Goal: Transaction & Acquisition: Purchase product/service

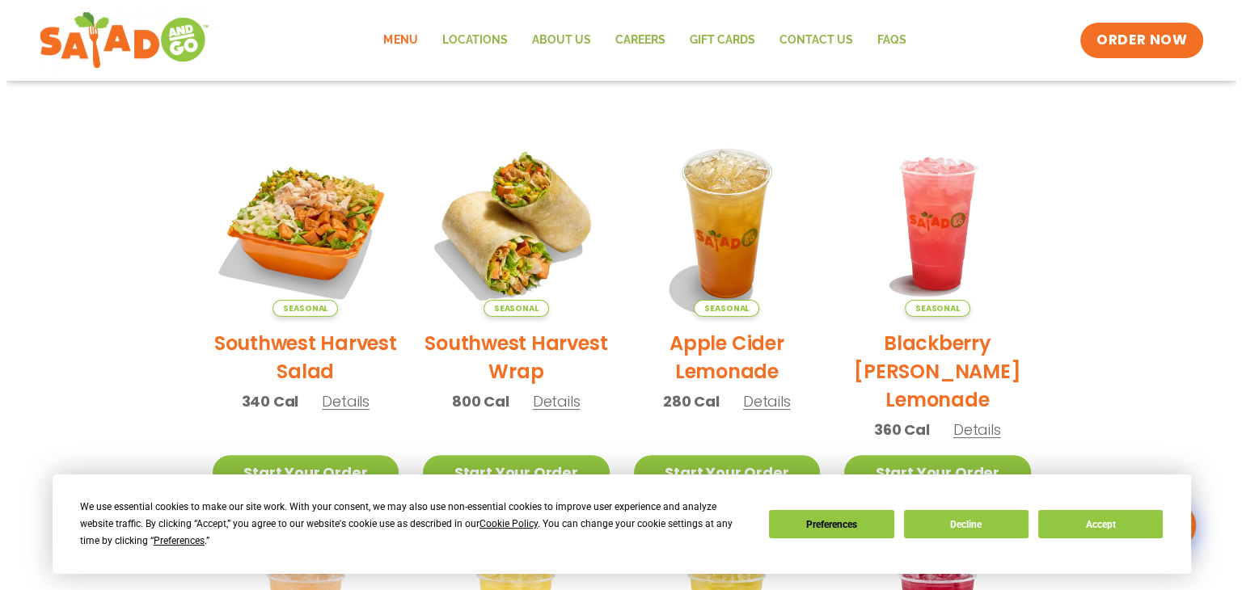
scroll to position [327, 0]
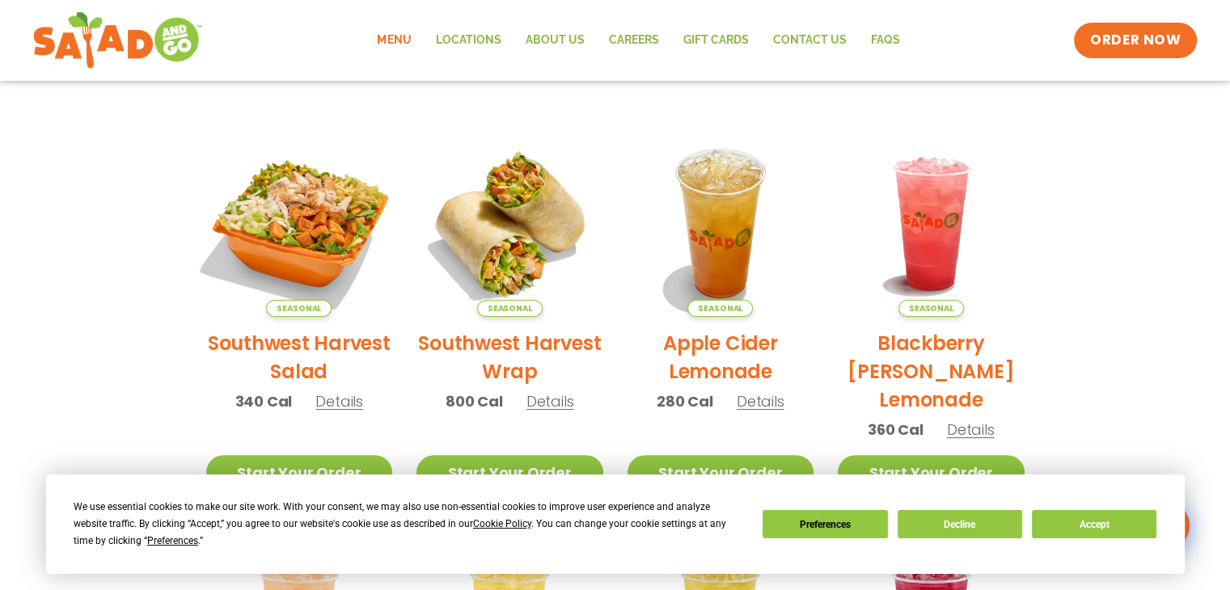
click at [312, 293] on img at bounding box center [298, 223] width 219 height 219
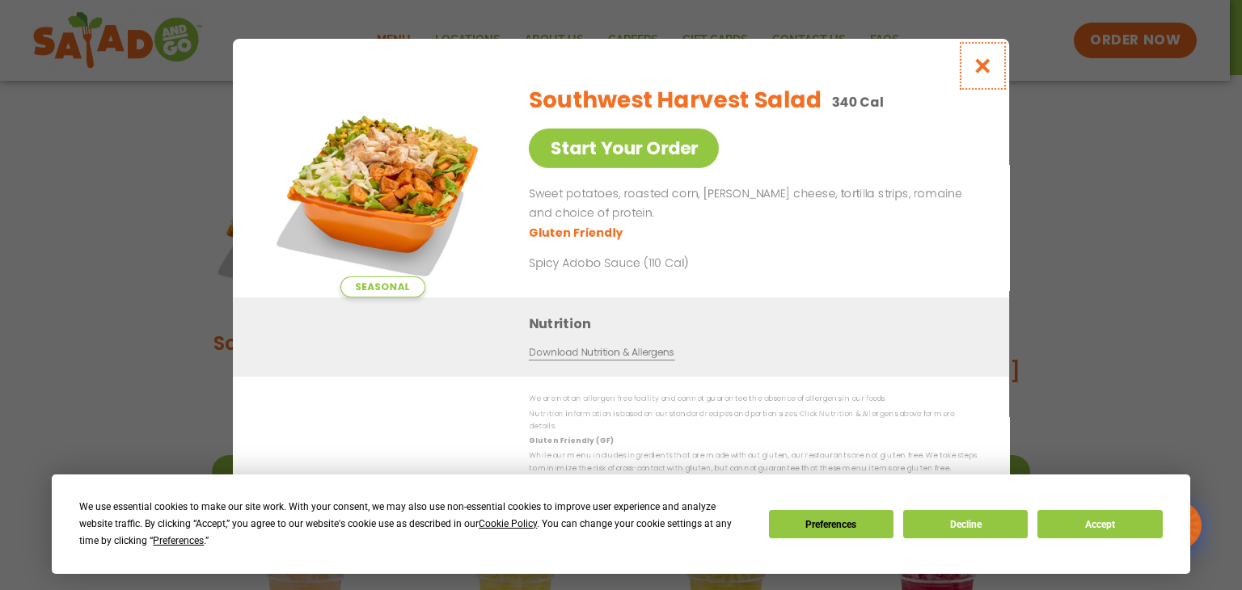
click at [983, 74] on icon "Close modal" at bounding box center [982, 65] width 20 height 17
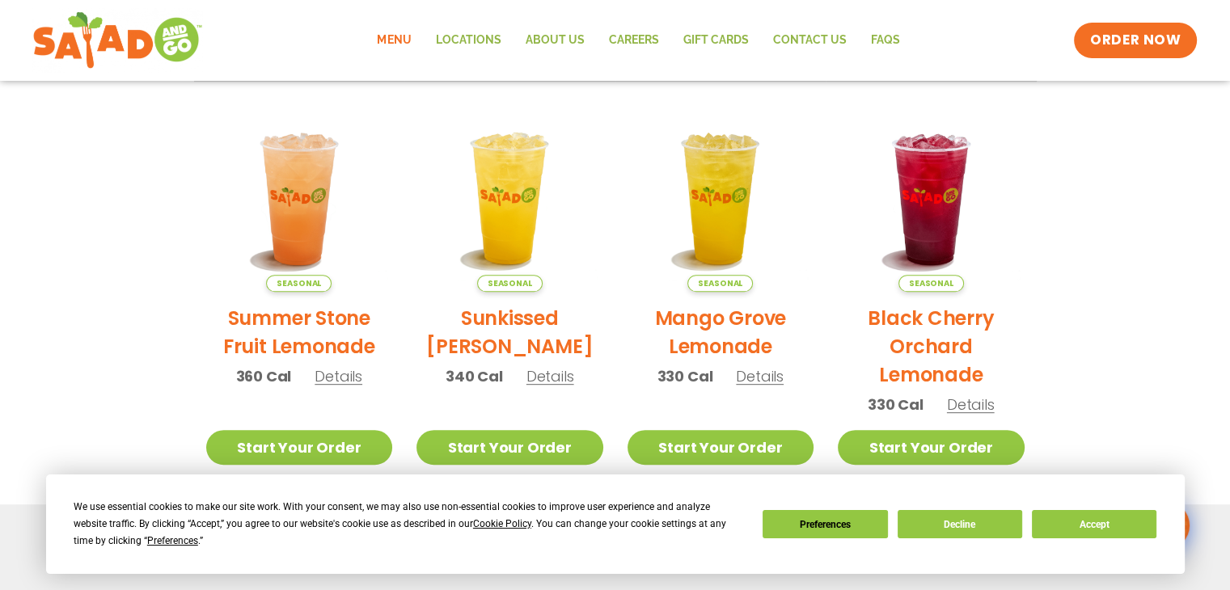
scroll to position [757, 0]
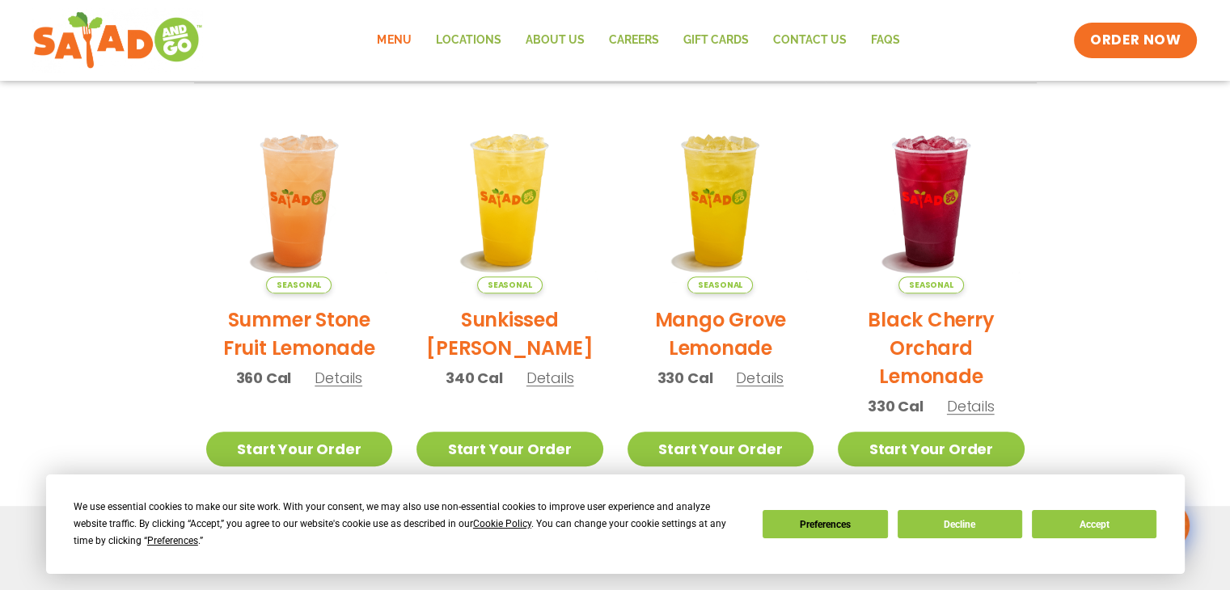
click at [401, 33] on link "Menu" at bounding box center [394, 40] width 58 height 37
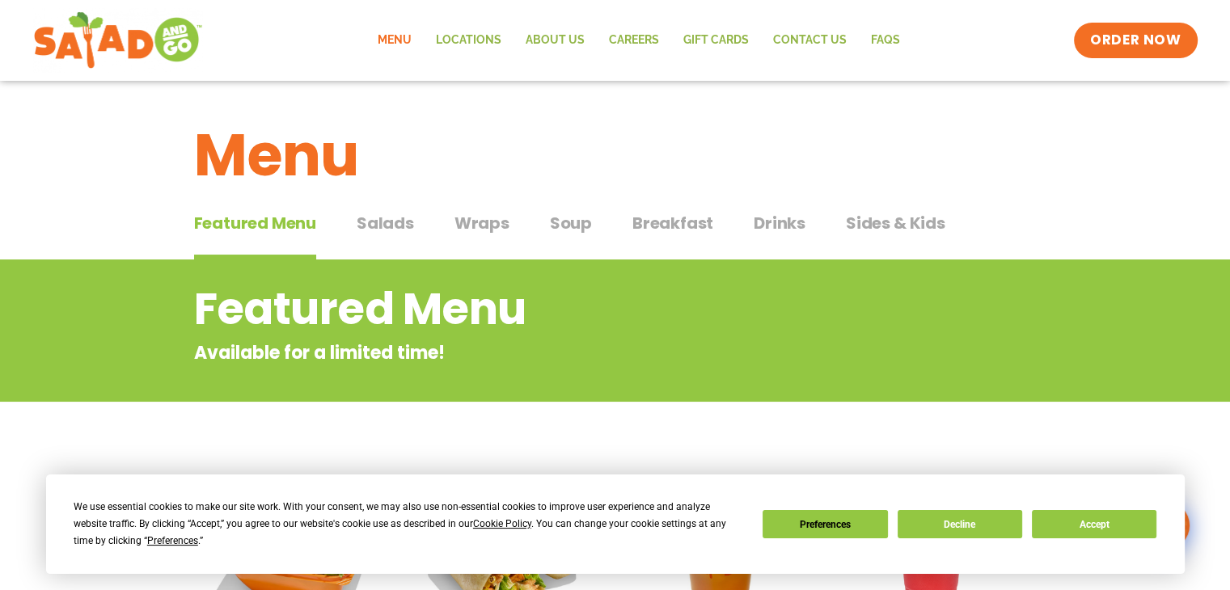
click at [399, 227] on span "Salads" at bounding box center [384, 223] width 57 height 24
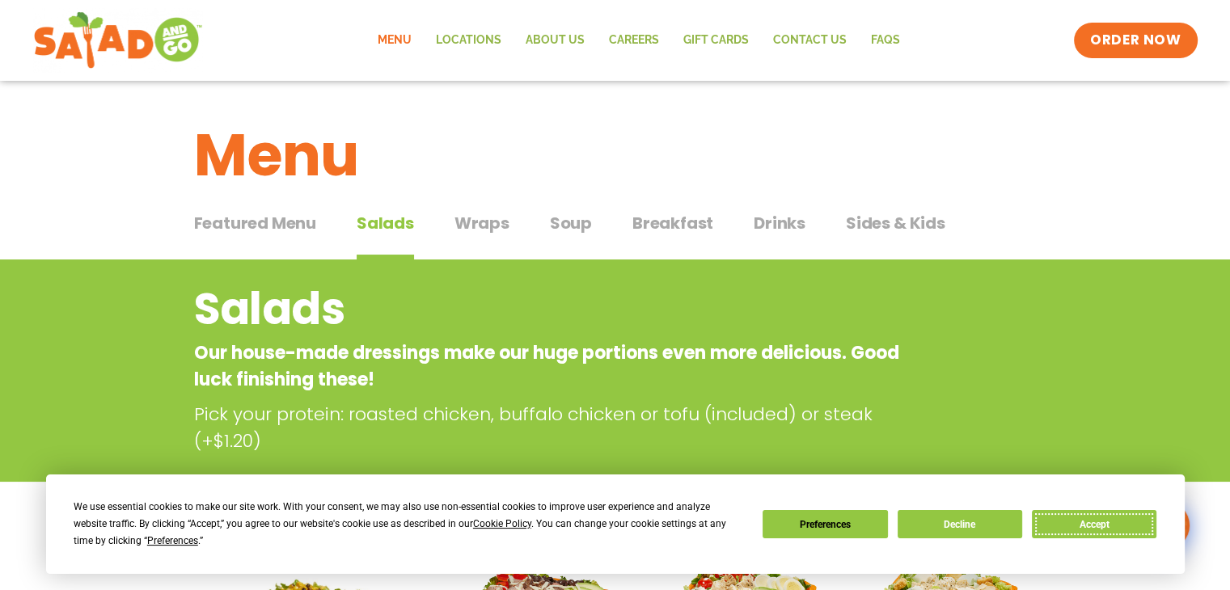
click at [1112, 517] on button "Accept" at bounding box center [1094, 524] width 124 height 28
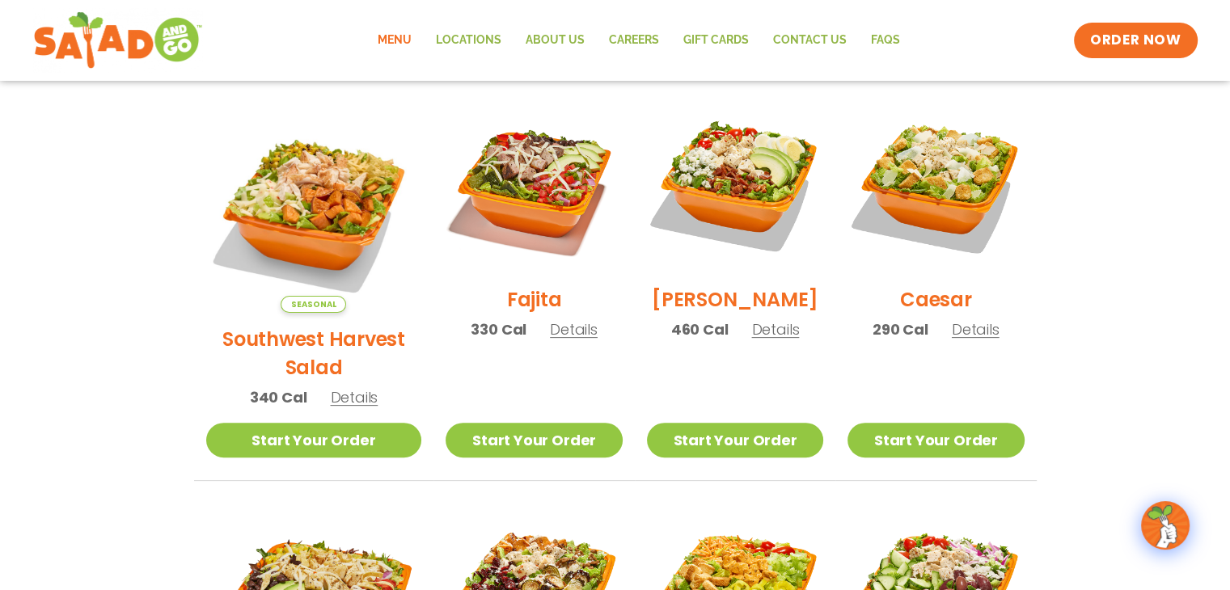
scroll to position [443, 0]
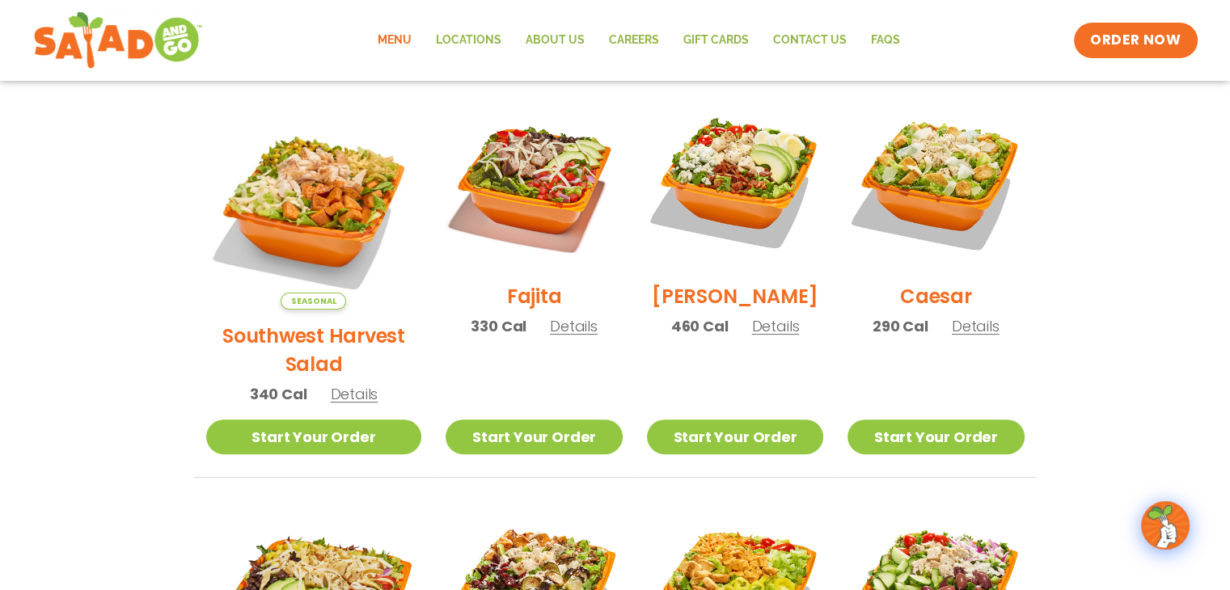
click at [751, 328] on span "Details" at bounding box center [775, 326] width 48 height 20
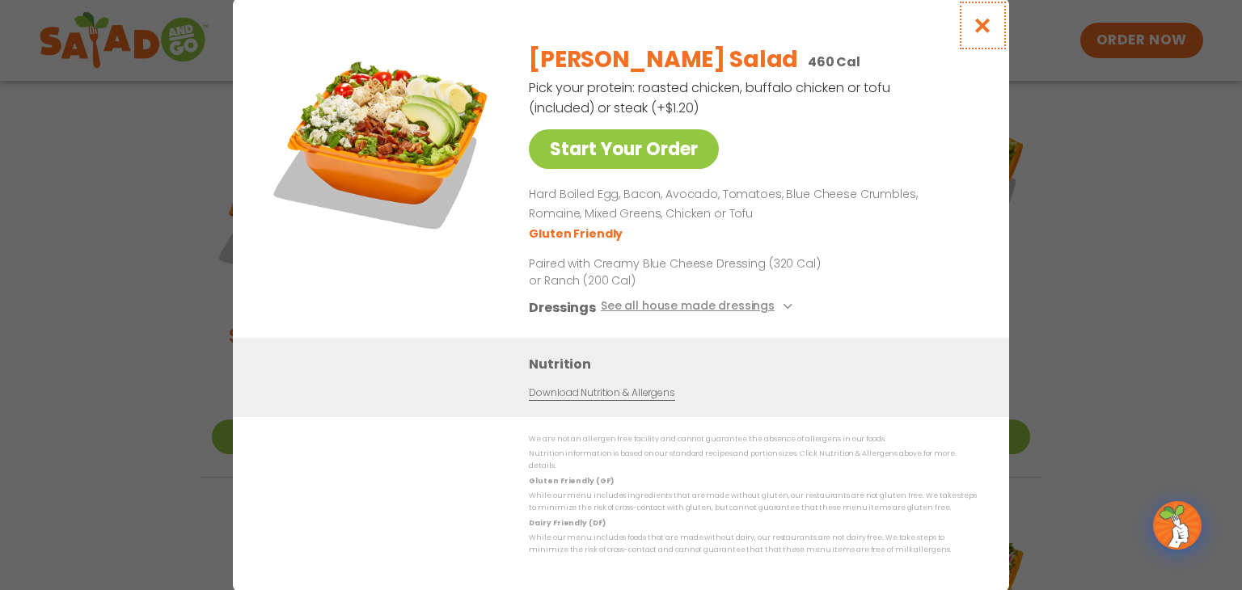
click at [983, 26] on icon "Close modal" at bounding box center [982, 25] width 20 height 17
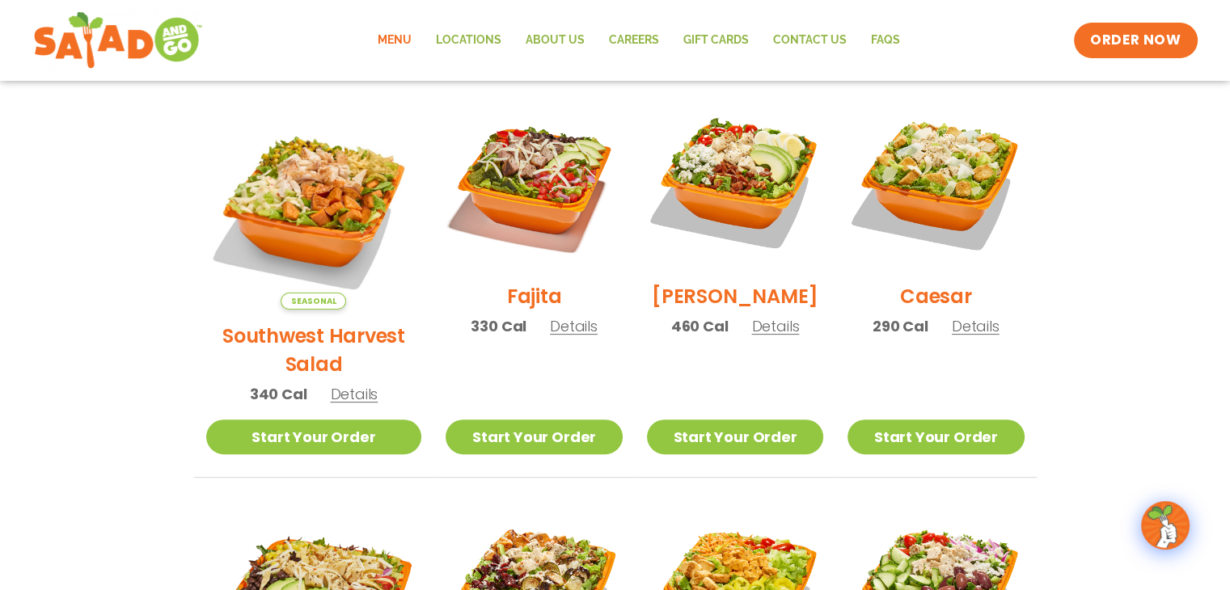
click at [550, 336] on span "Details" at bounding box center [574, 326] width 48 height 20
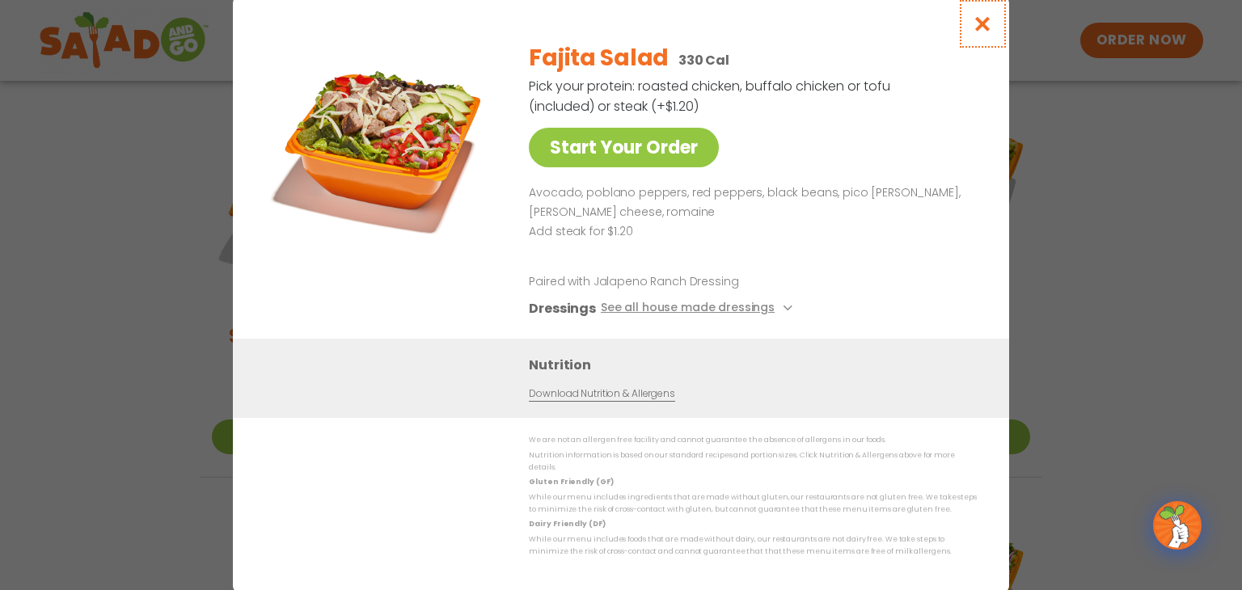
click at [982, 32] on icon "Close modal" at bounding box center [982, 23] width 20 height 17
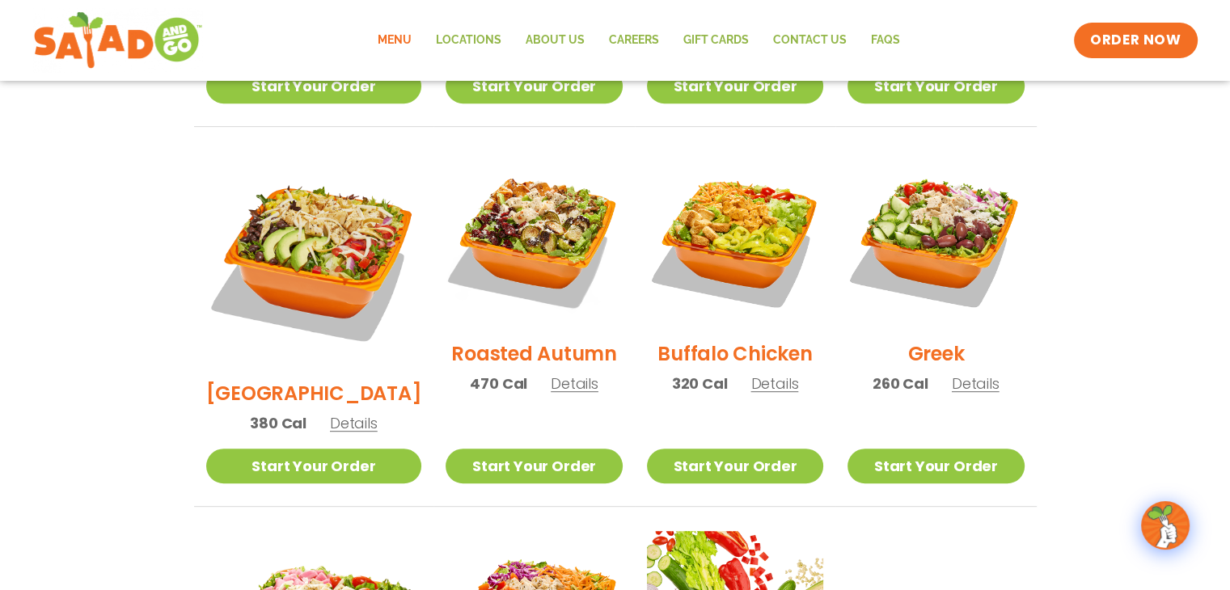
scroll to position [795, 0]
click at [981, 373] on span "Details" at bounding box center [975, 383] width 48 height 20
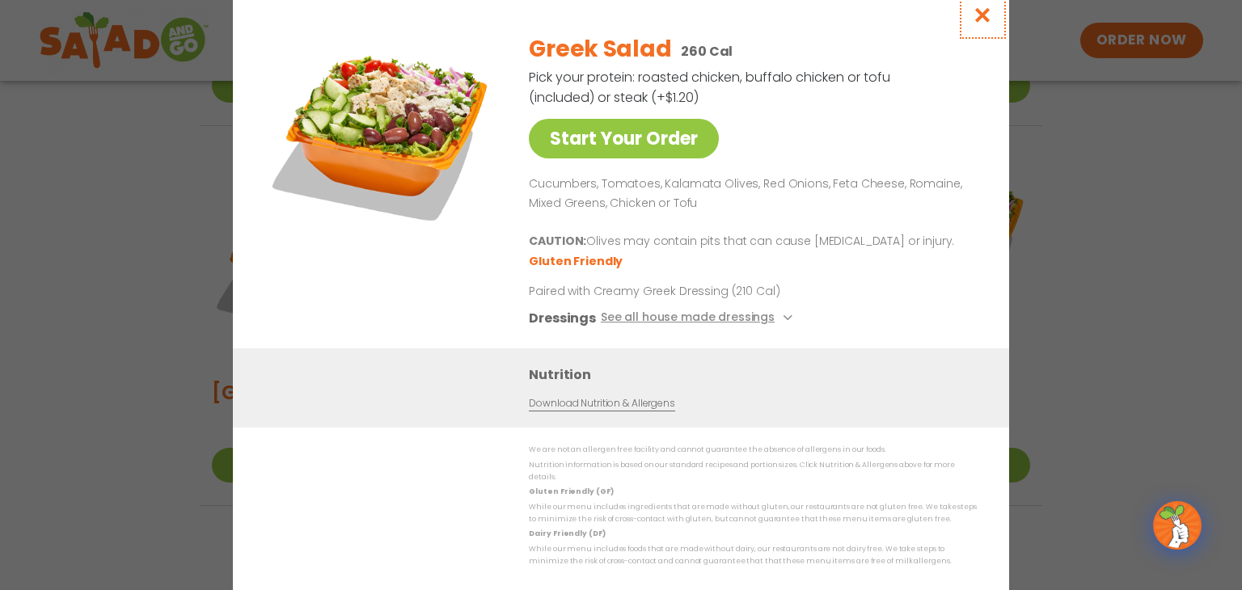
click at [985, 16] on icon "Close modal" at bounding box center [982, 14] width 20 height 17
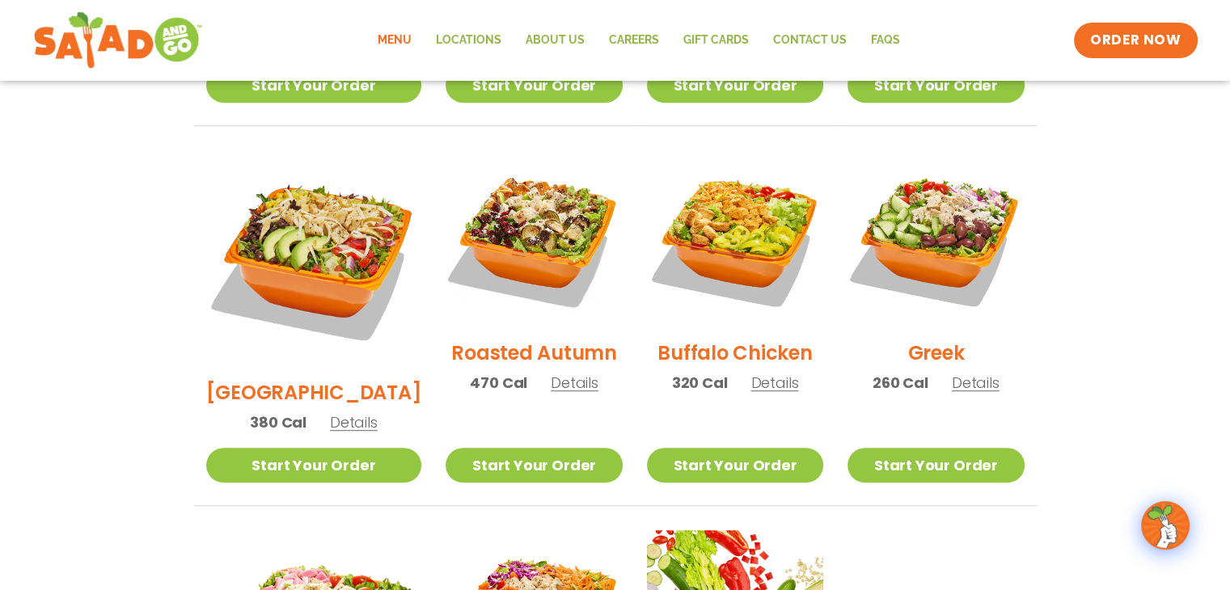
click at [758, 373] on span "Details" at bounding box center [774, 383] width 48 height 20
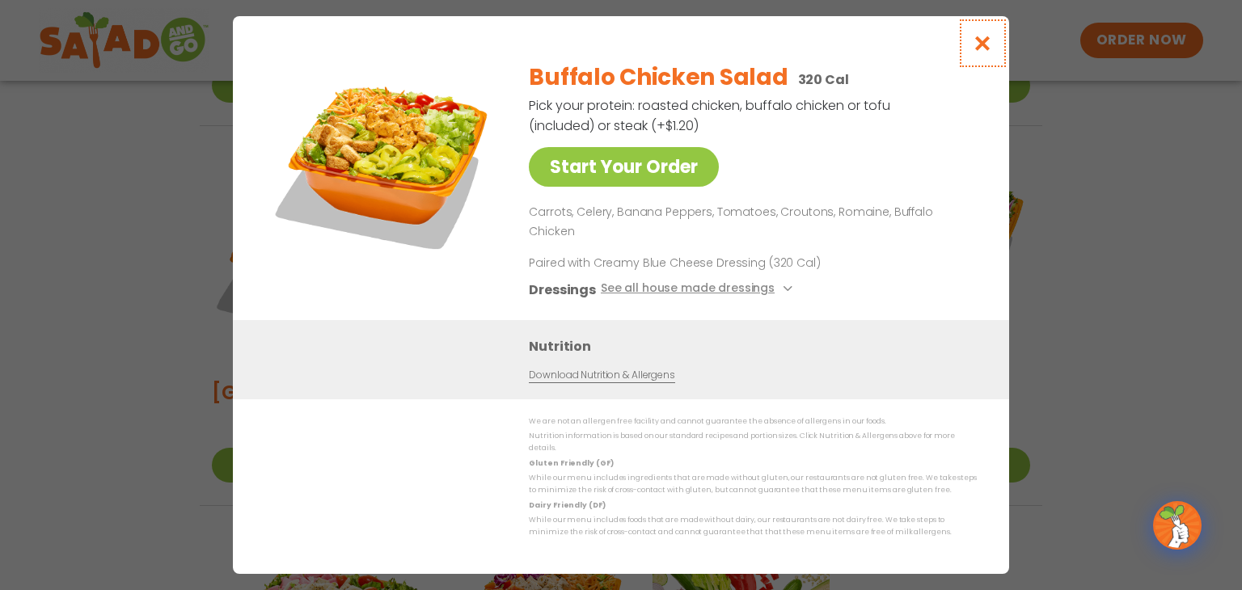
click at [973, 52] on icon "Close modal" at bounding box center [982, 43] width 20 height 17
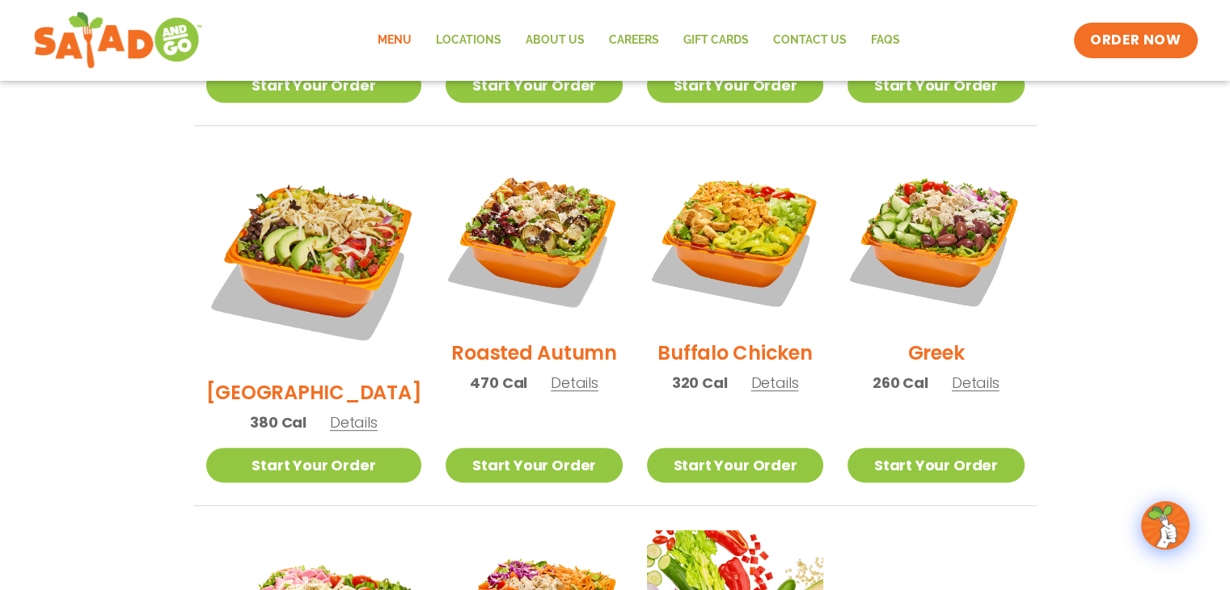
click at [537, 380] on div "Roasted Autumn 470 Cal Details" at bounding box center [533, 279] width 176 height 258
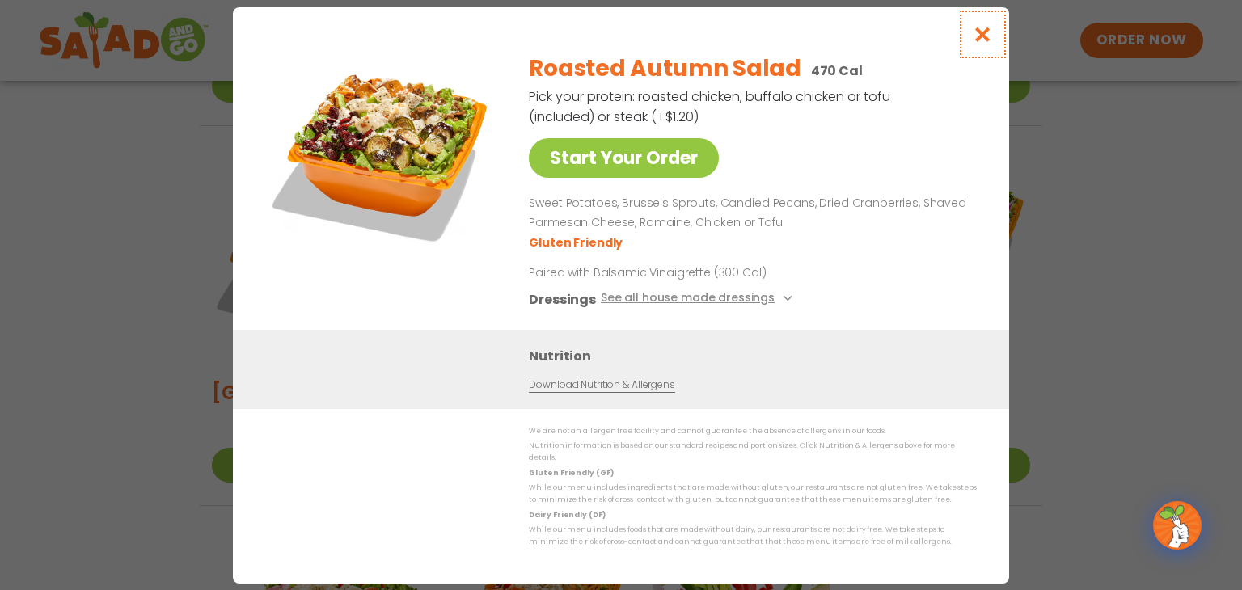
click at [980, 33] on icon "Close modal" at bounding box center [982, 34] width 20 height 17
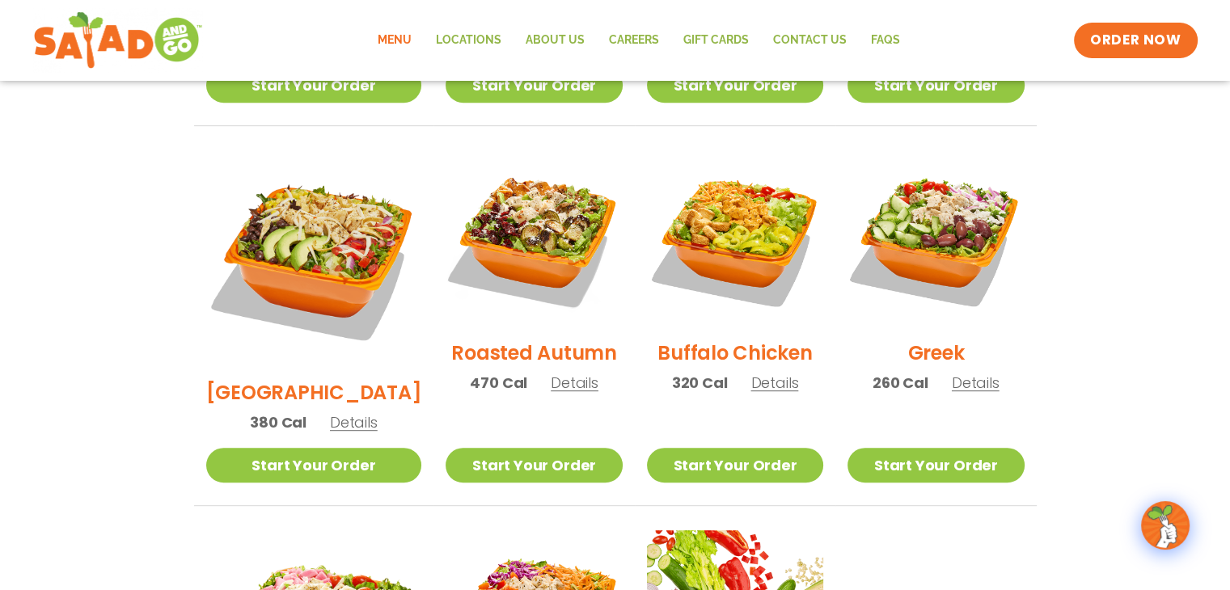
click at [340, 412] on span "Details" at bounding box center [354, 422] width 48 height 20
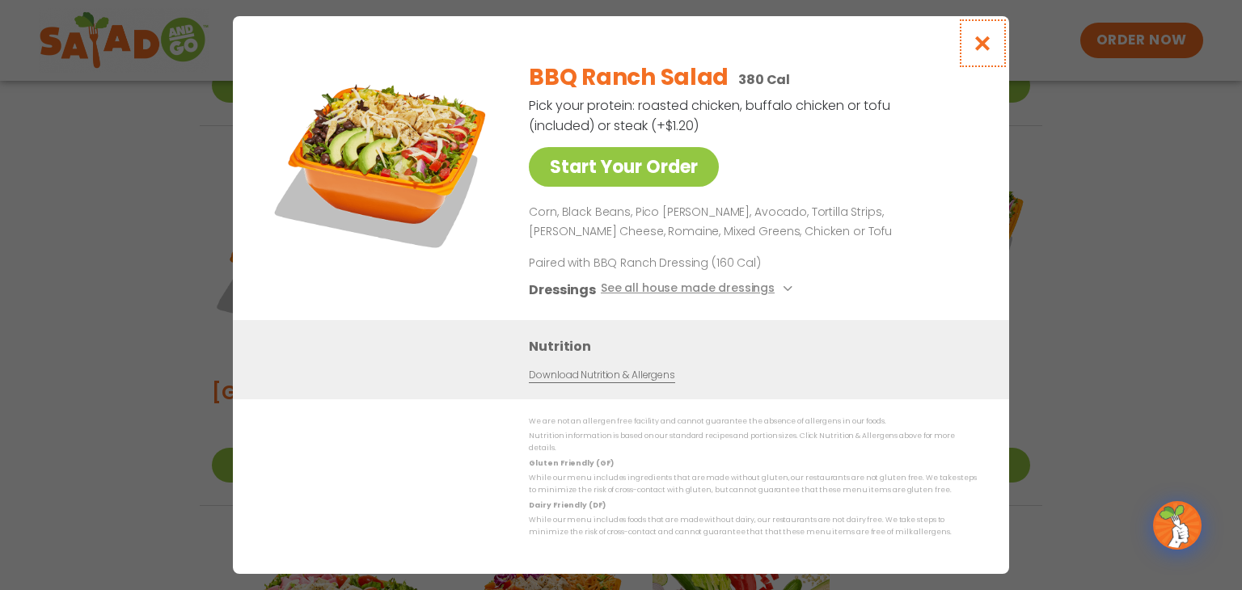
click at [980, 52] on icon "Close modal" at bounding box center [982, 43] width 20 height 17
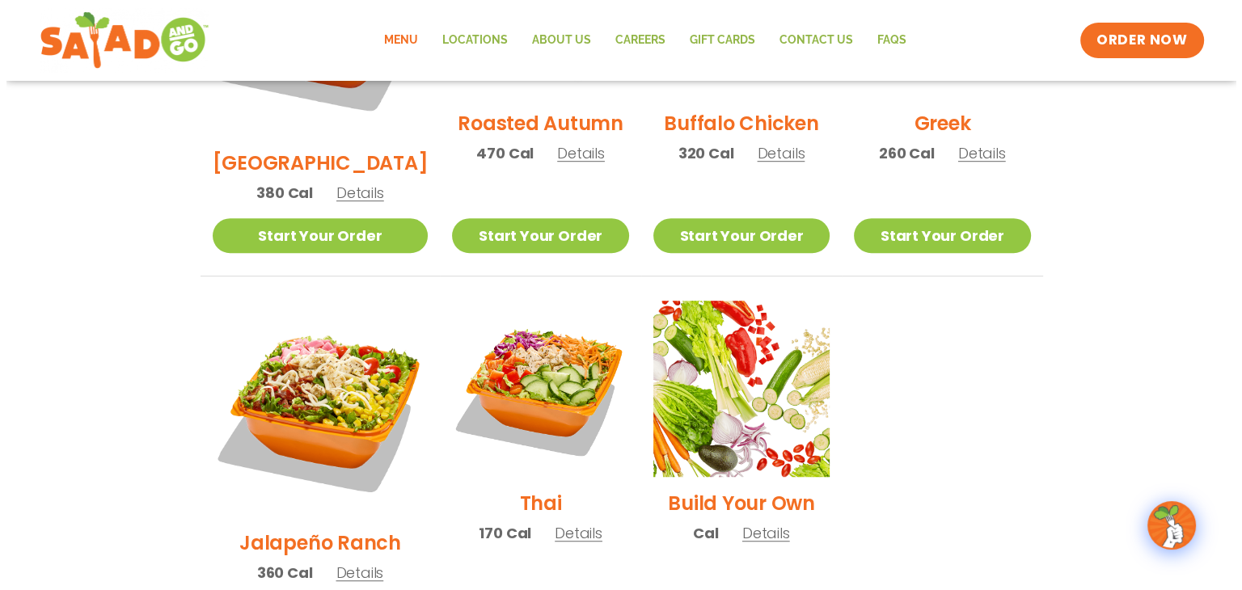
scroll to position [1044, 0]
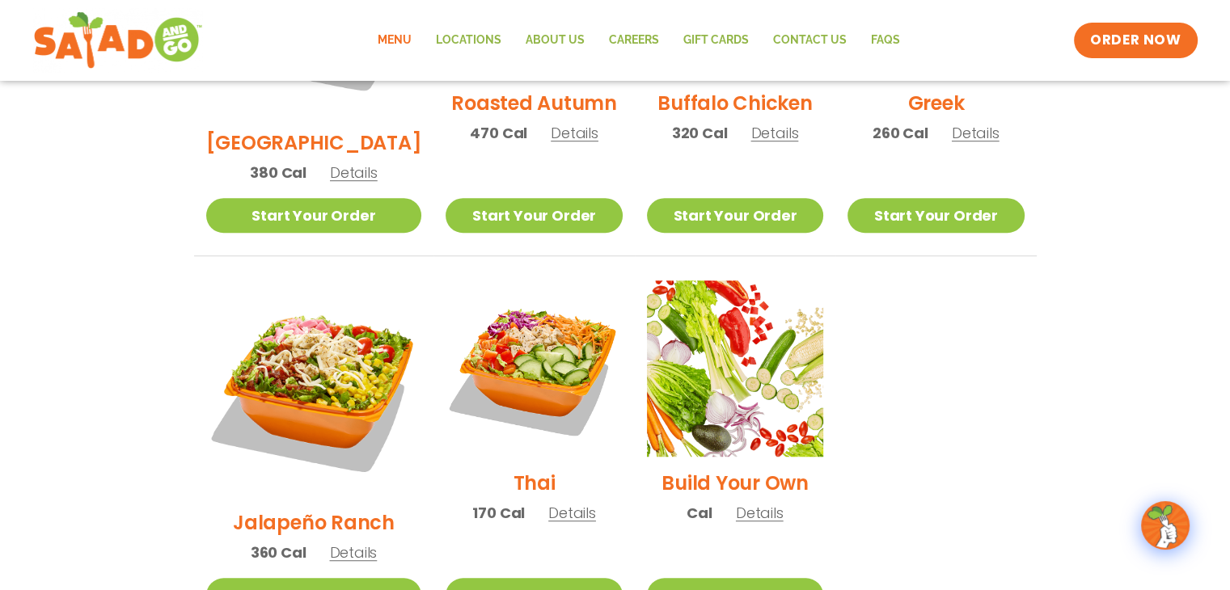
click at [548, 503] on span "Details" at bounding box center [572, 513] width 48 height 20
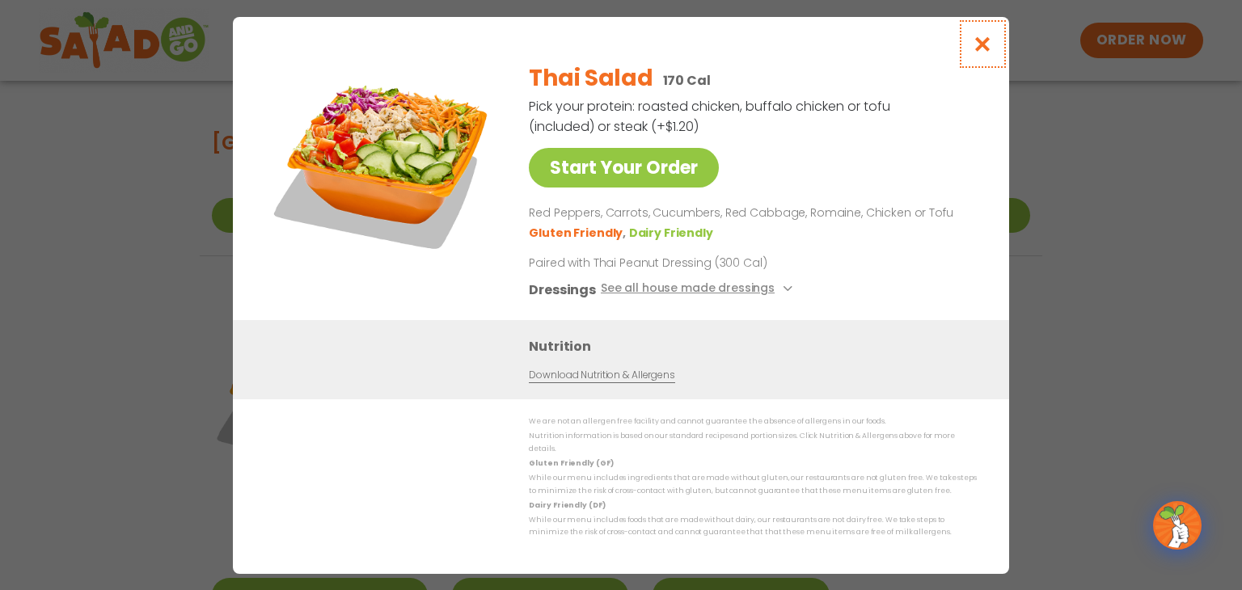
click at [976, 65] on button "Close modal" at bounding box center [982, 44] width 53 height 54
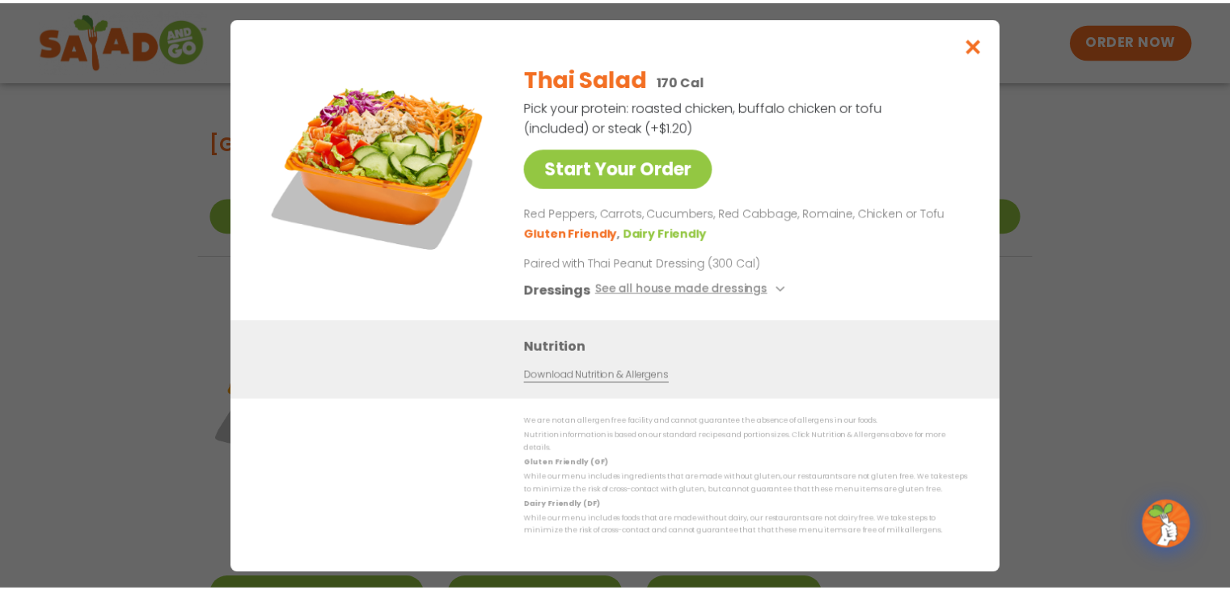
scroll to position [1001, 0]
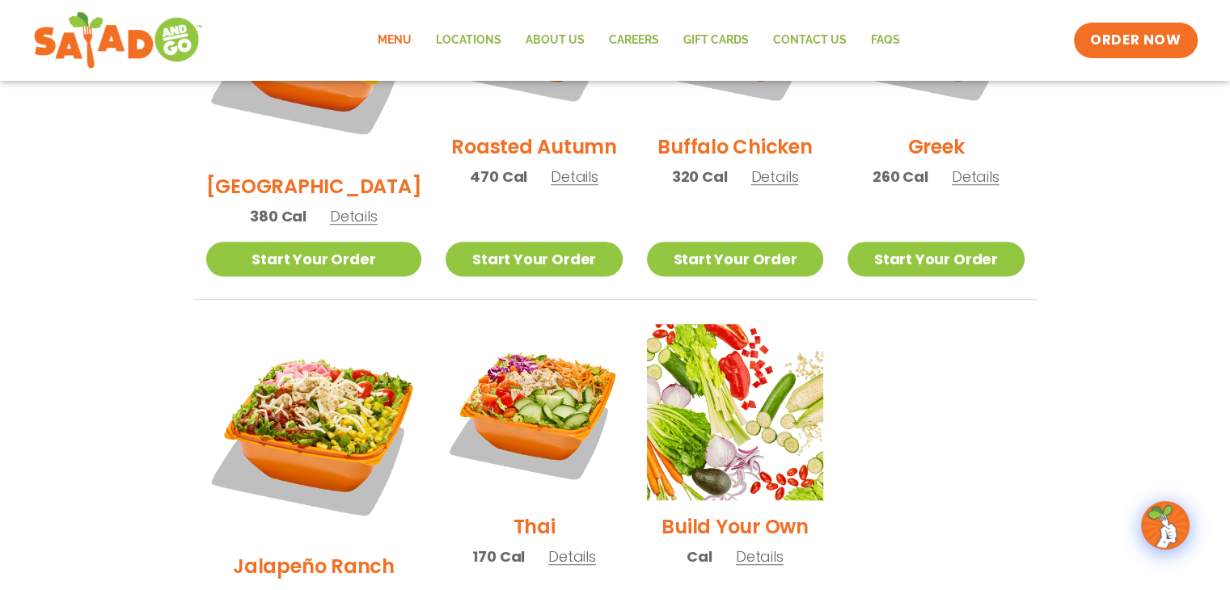
click at [353, 586] on span "Details" at bounding box center [353, 596] width 48 height 20
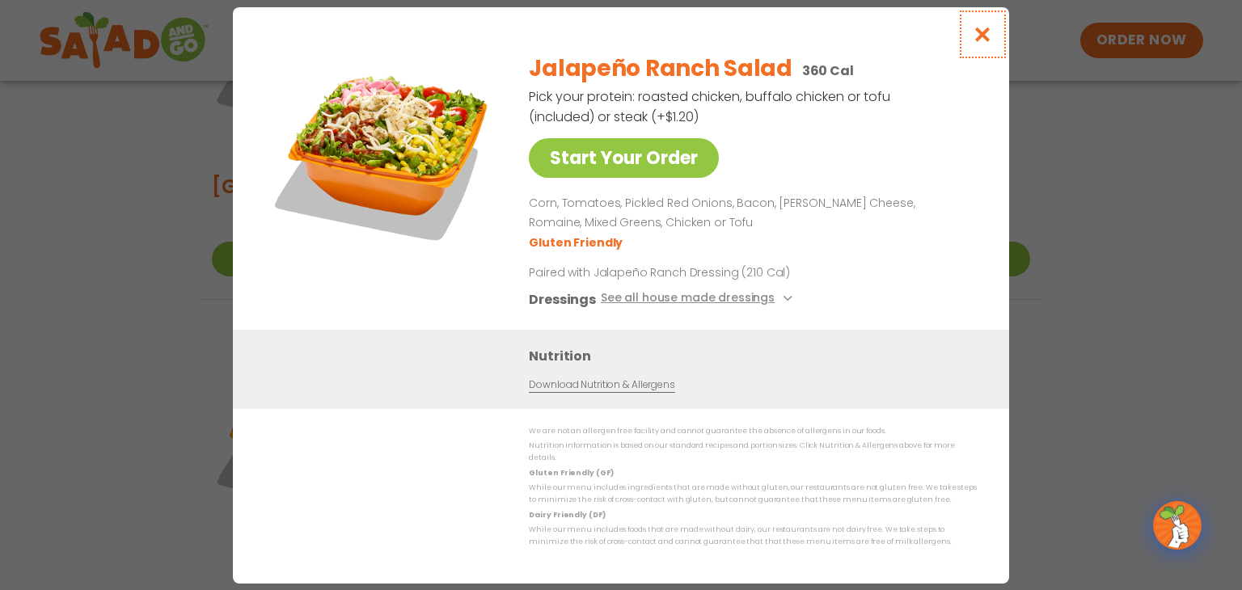
click at [984, 43] on icon "Close modal" at bounding box center [982, 34] width 20 height 17
